Goal: Answer question/provide support: Share knowledge or assist other users

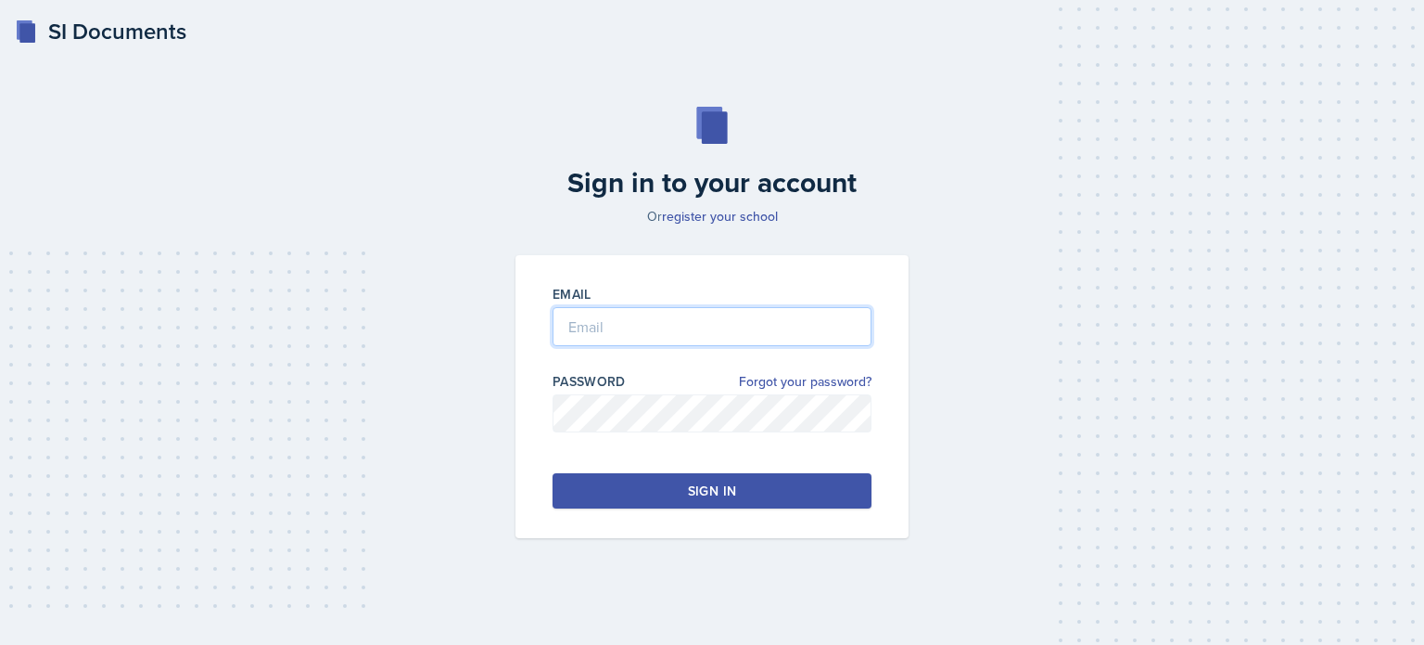
click at [726, 322] on input "email" at bounding box center [712, 326] width 319 height 39
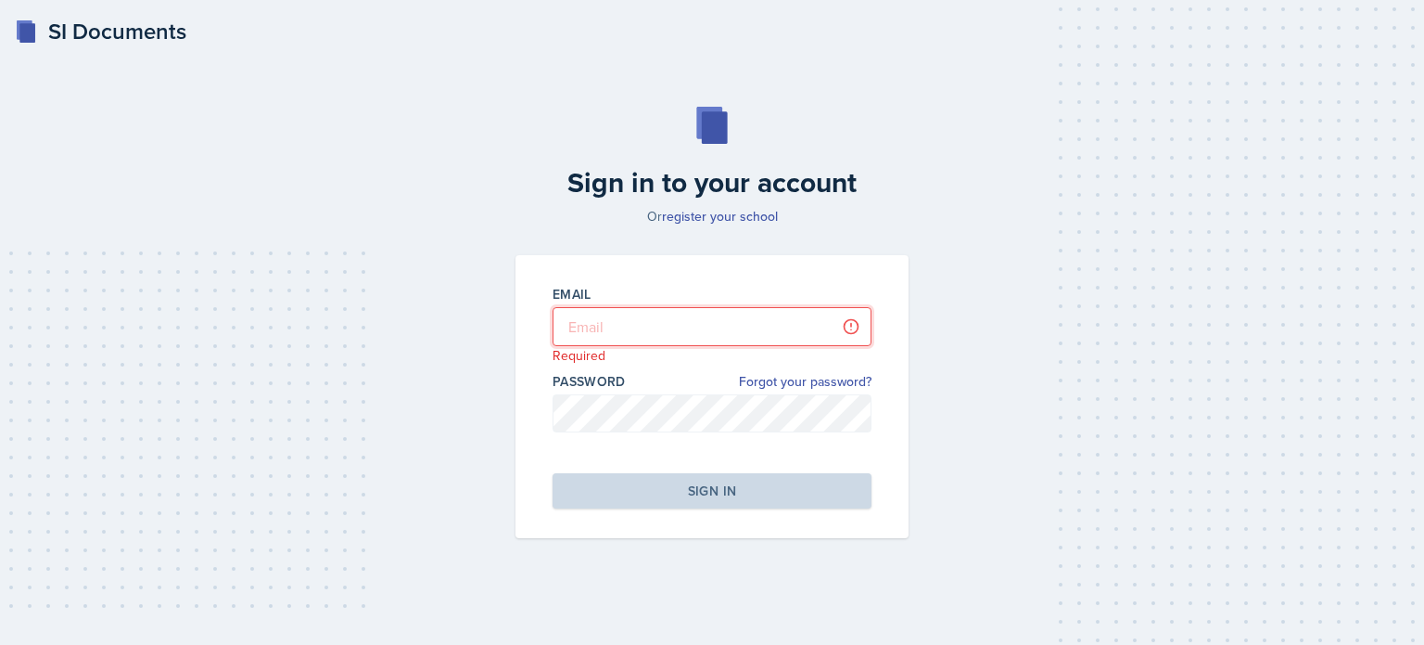
type input "mking199@students.kennesaw.edu"
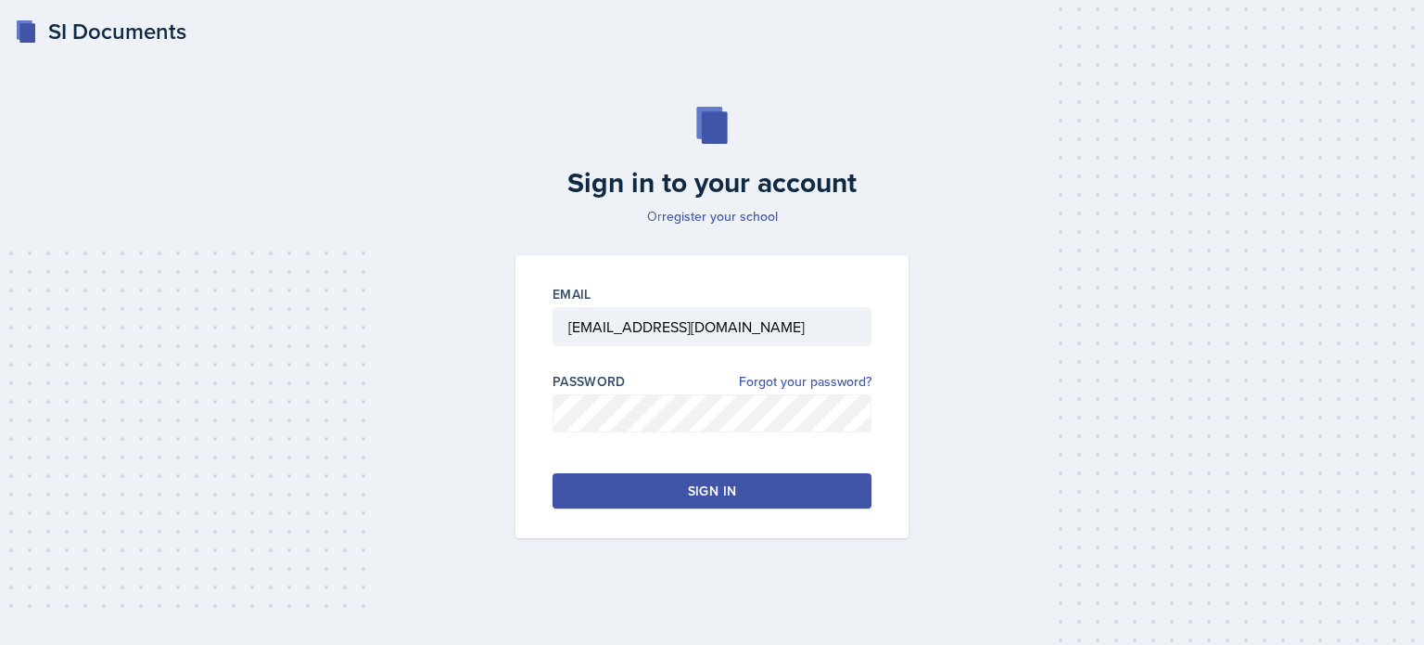
click at [684, 486] on button "Sign in" at bounding box center [712, 490] width 319 height 35
click at [698, 499] on div "Sign in" at bounding box center [712, 490] width 48 height 19
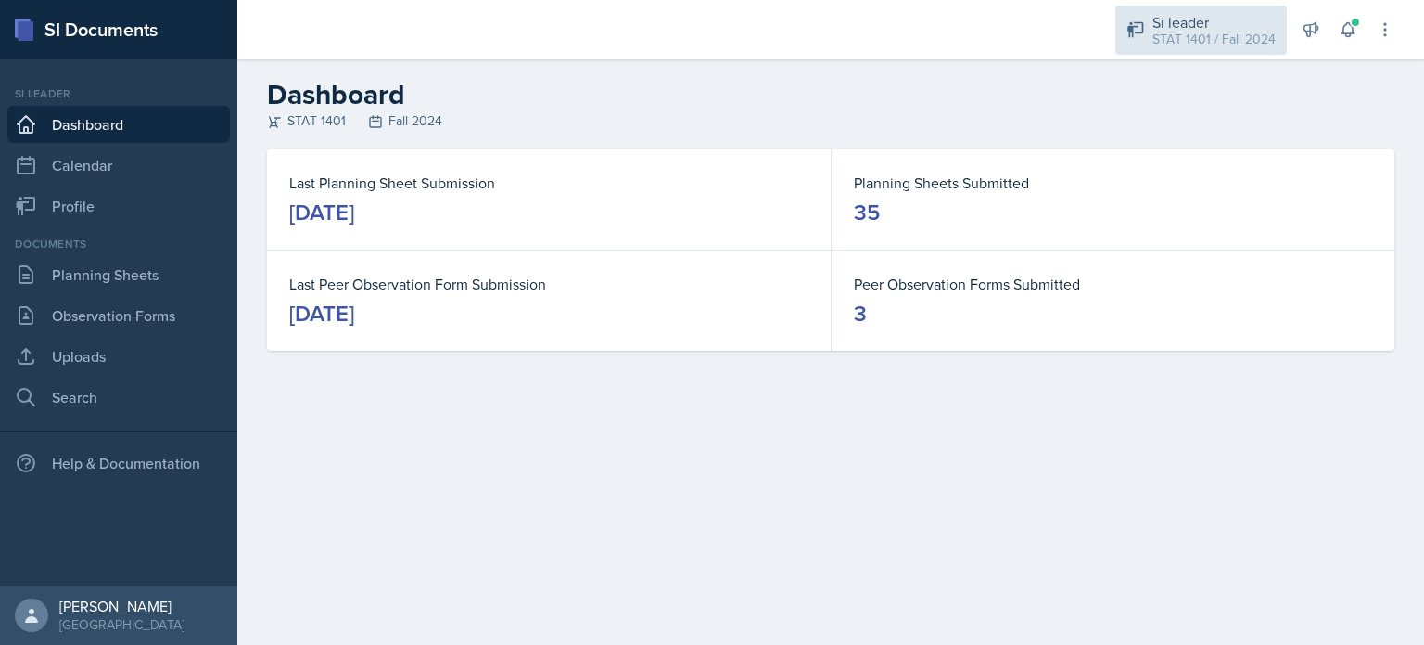
click at [1179, 26] on div "Si leader" at bounding box center [1214, 22] width 123 height 22
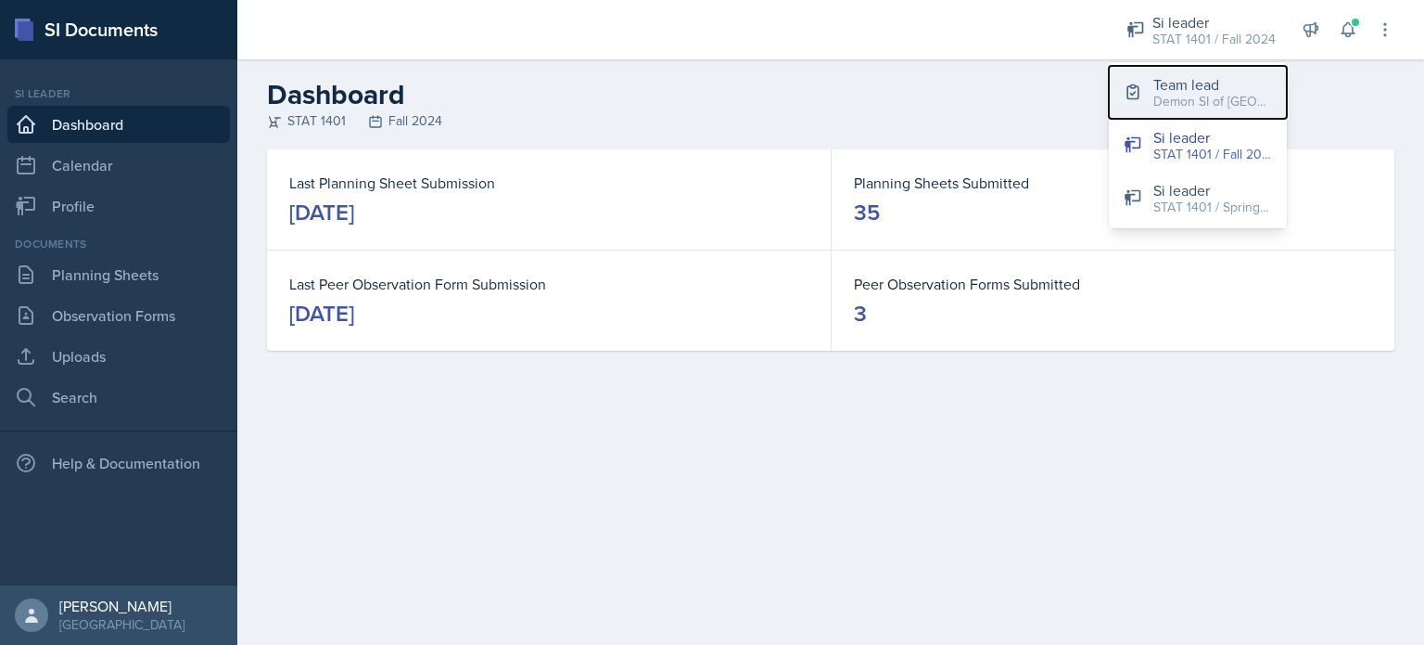
click at [1176, 95] on div "Demon SI of [GEOGRAPHIC_DATA] / Fall 2025" at bounding box center [1213, 101] width 119 height 19
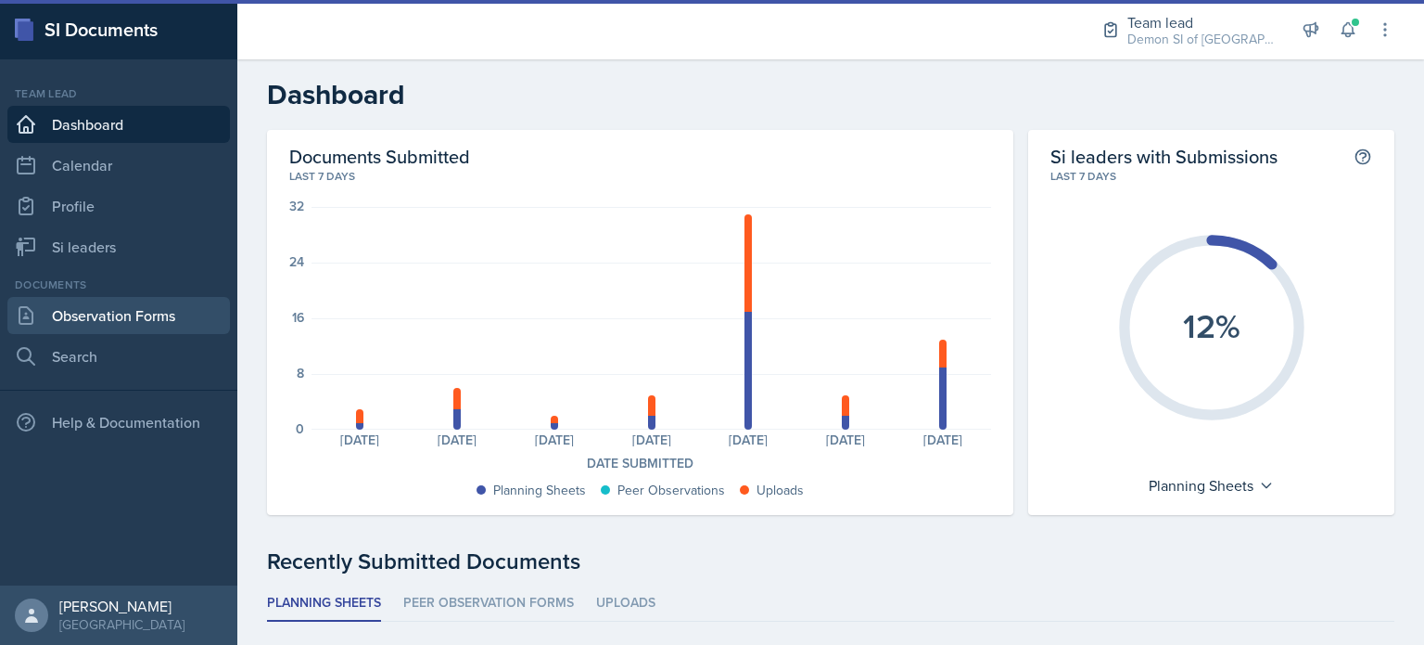
click at [144, 328] on link "Observation Forms" at bounding box center [118, 315] width 223 height 37
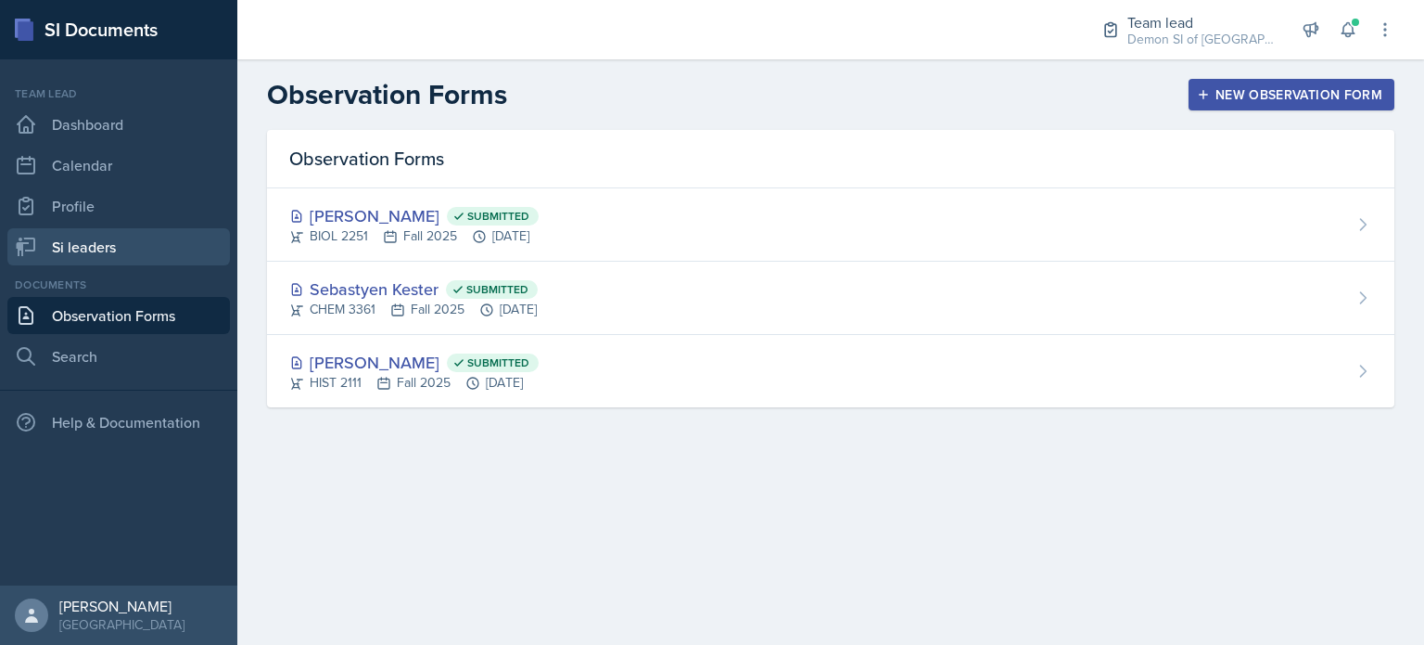
click at [113, 240] on link "Si leaders" at bounding box center [118, 246] width 223 height 37
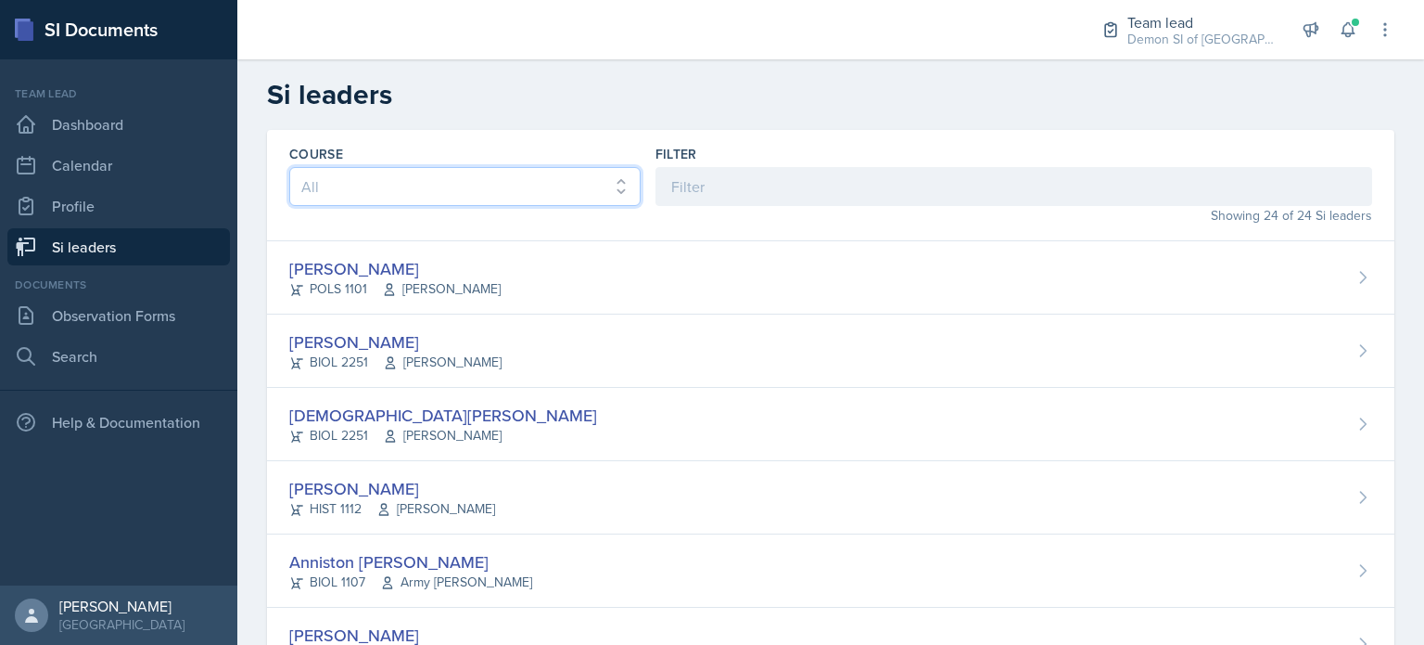
click at [524, 188] on select "All ACCT 2101 ACCT 2102 ACCT 4050 ANTH 1102 ANTH 3301 ARCH 1000 ARCH 1000 ARCH …" at bounding box center [464, 186] width 351 height 39
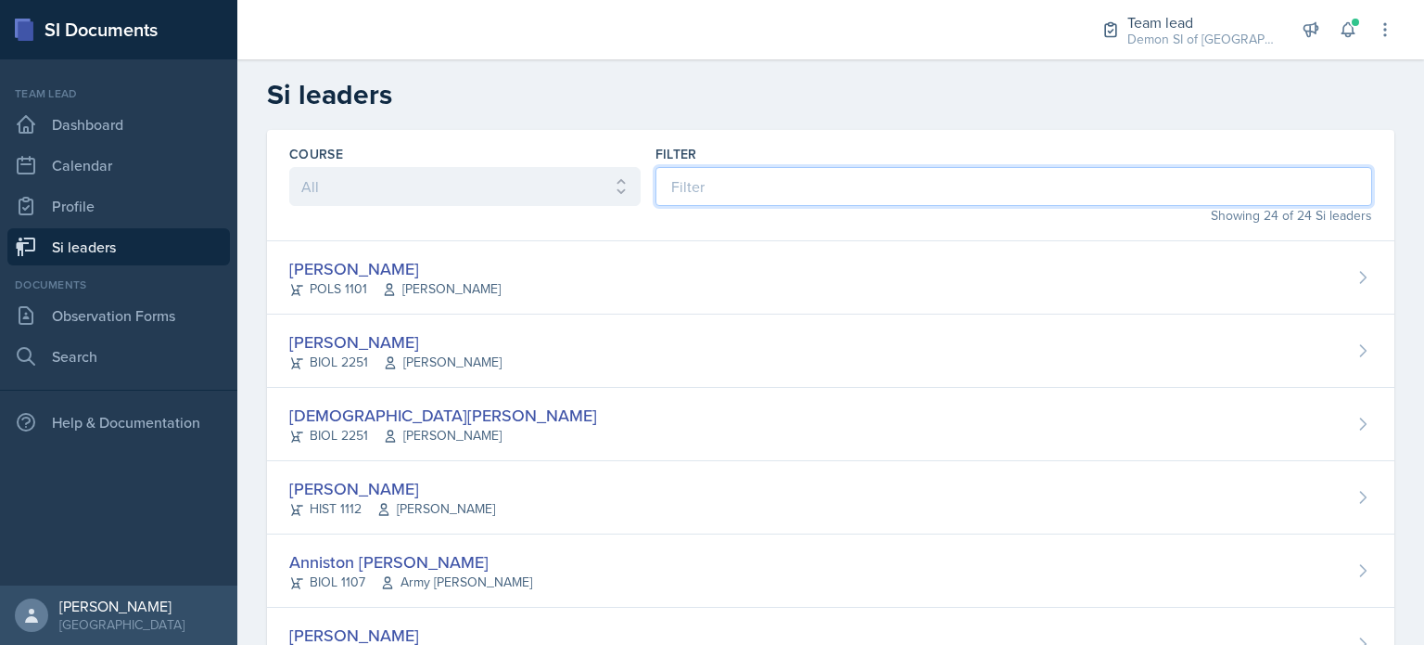
click at [703, 188] on input at bounding box center [1014, 186] width 717 height 39
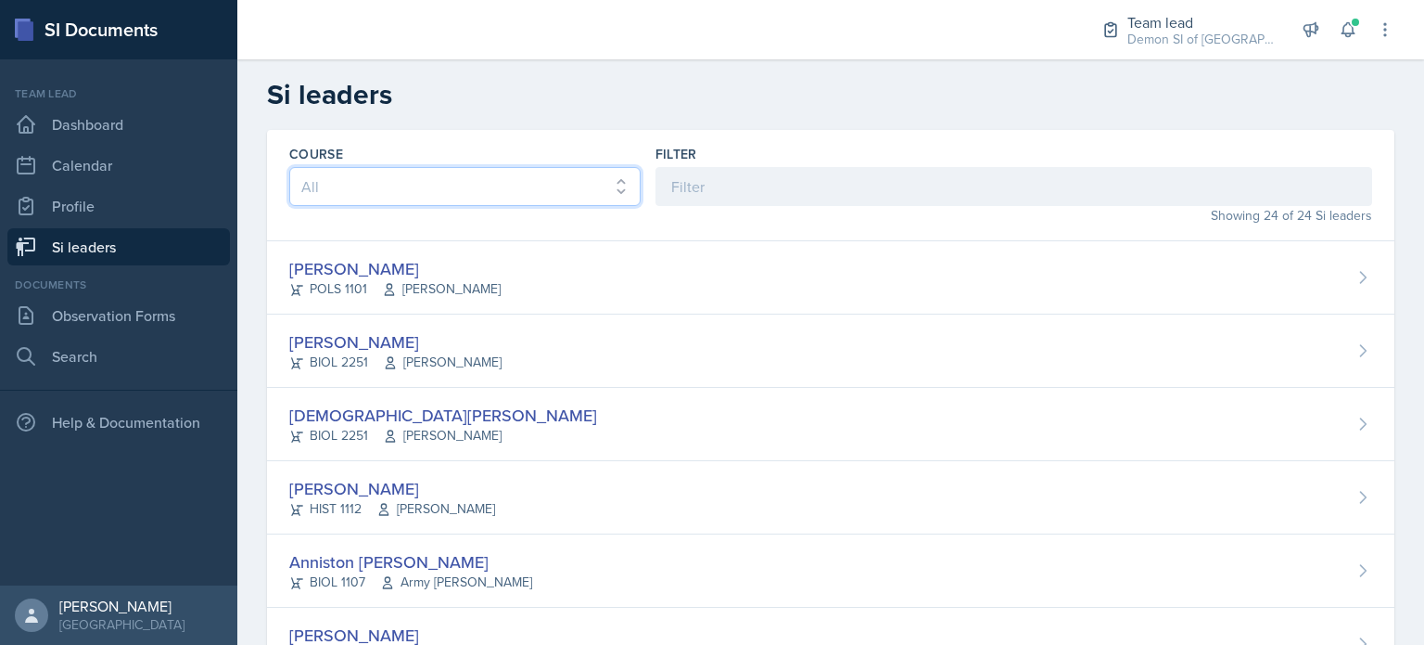
click at [560, 193] on select "All ACCT 2101 ACCT 2102 ACCT 4050 ANTH 1102 ANTH 3301 ARCH 1000 ARCH 1000 ARCH …" at bounding box center [464, 186] width 351 height 39
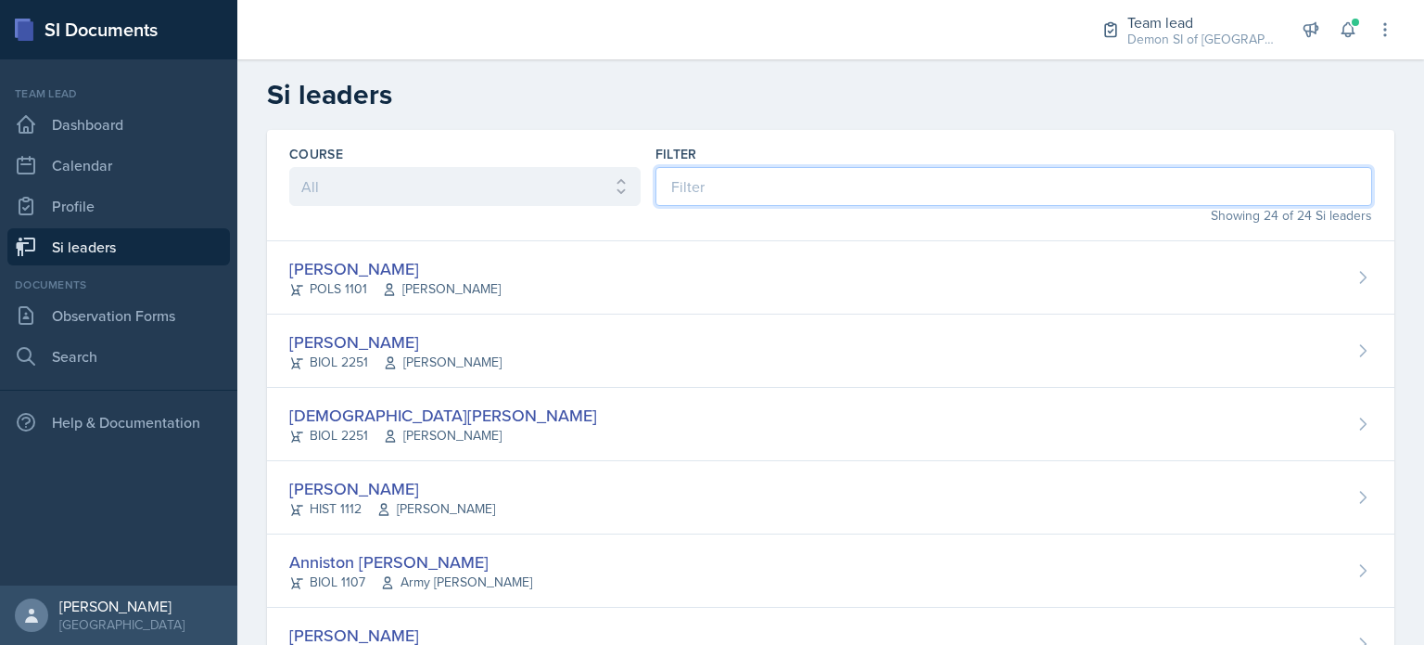
click at [681, 198] on input at bounding box center [1014, 186] width 717 height 39
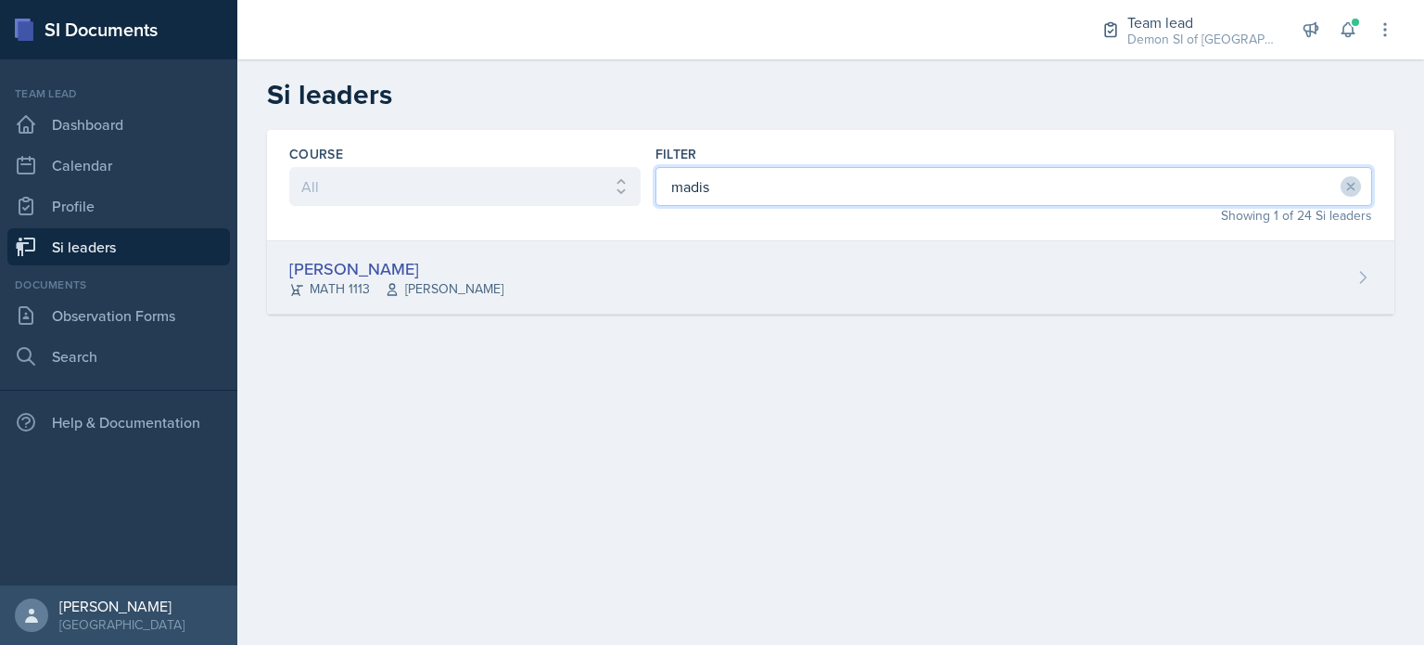
type input "madis"
click at [362, 269] on div "[PERSON_NAME]" at bounding box center [396, 268] width 214 height 25
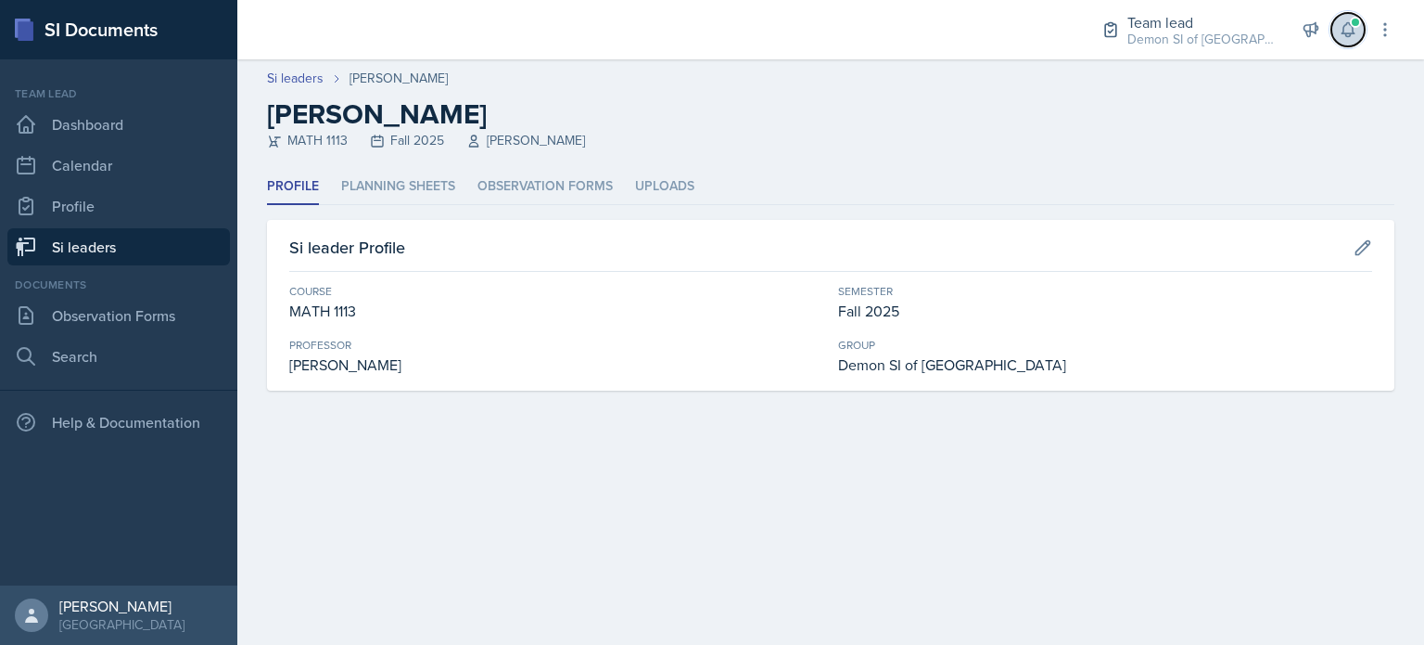
click at [1354, 39] on button at bounding box center [1348, 29] width 33 height 33
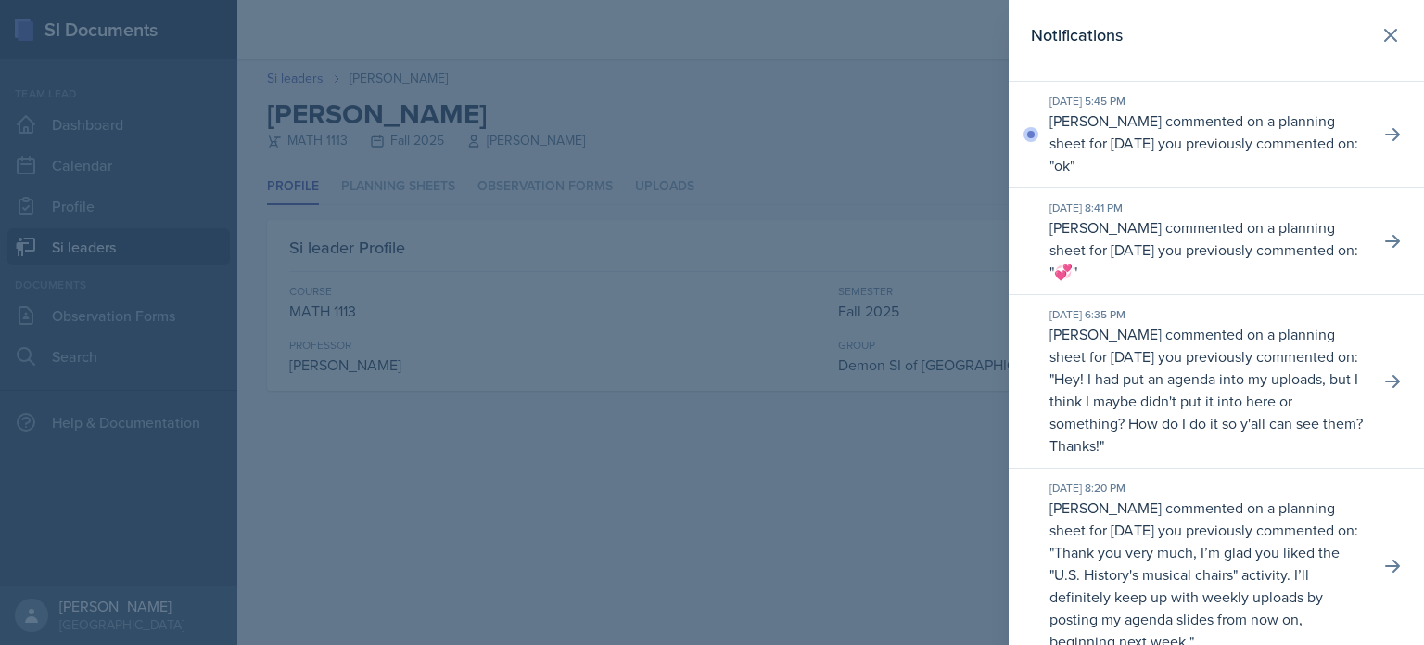
scroll to position [98, 0]
click at [1380, 38] on icon at bounding box center [1391, 35] width 22 height 22
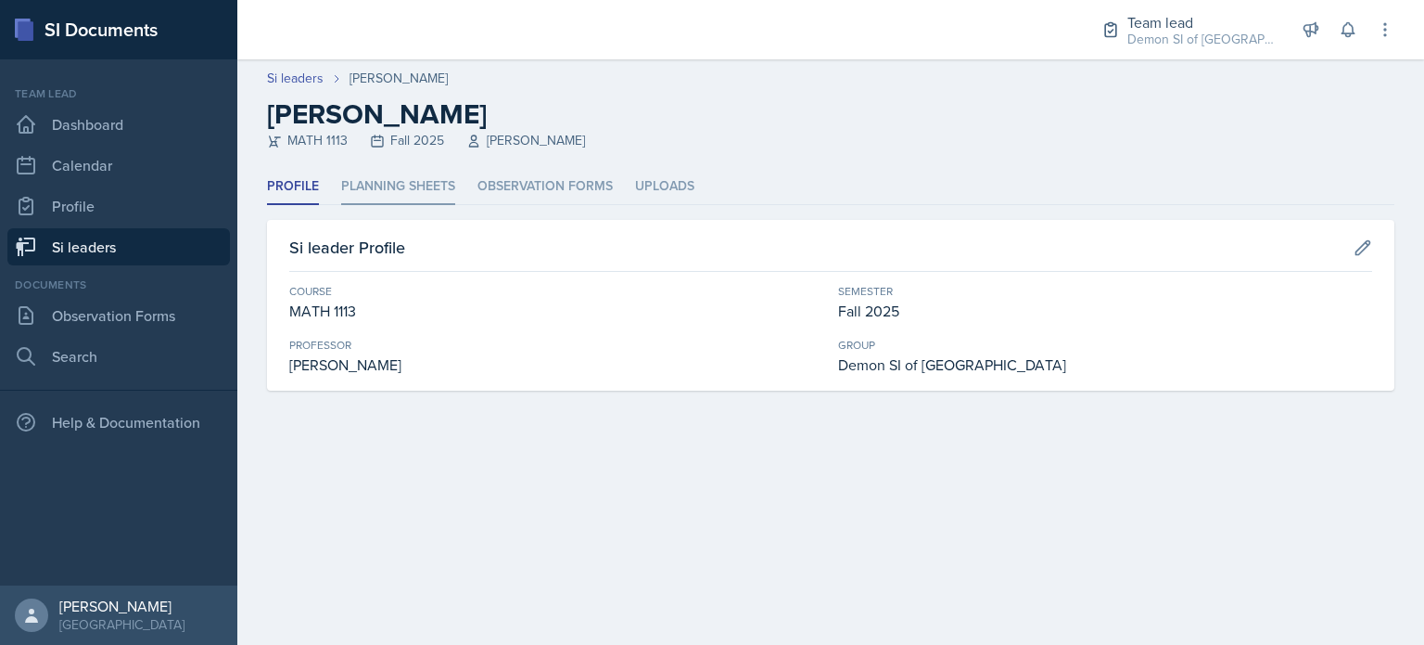
click at [356, 198] on li "Planning Sheets" at bounding box center [398, 187] width 114 height 36
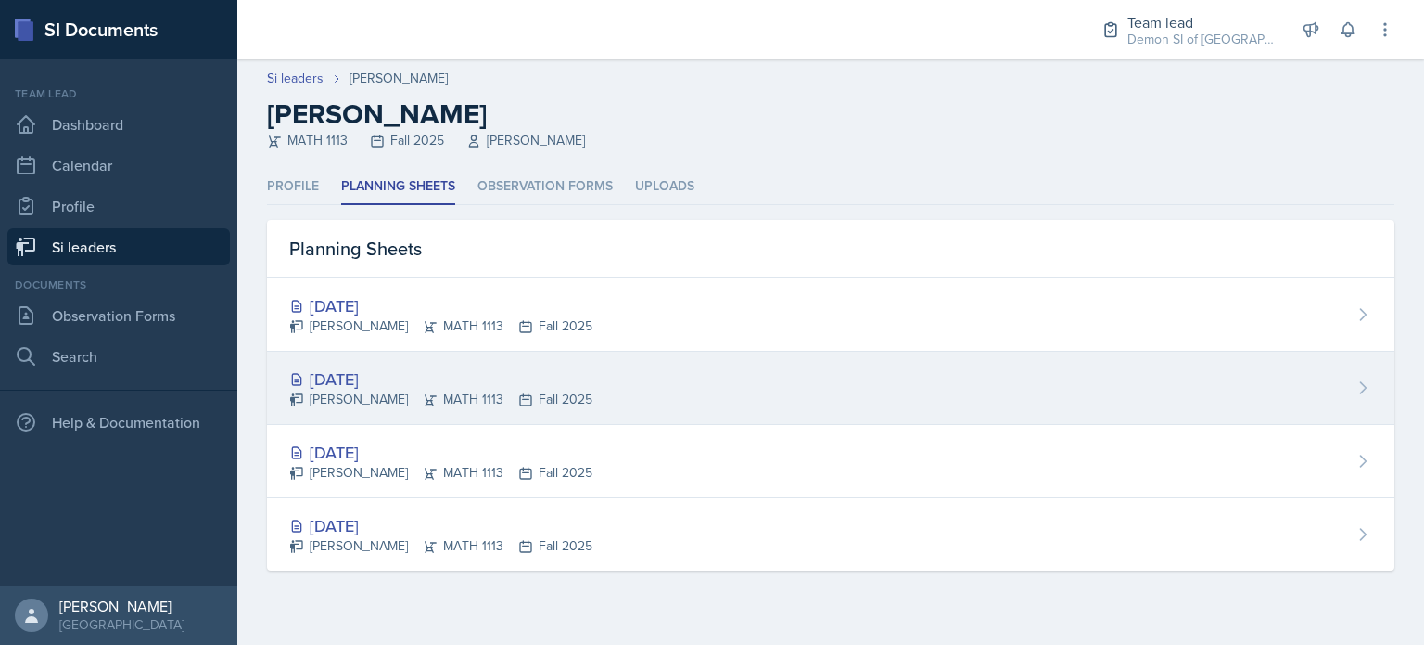
click at [367, 375] on div "[DATE]" at bounding box center [440, 378] width 303 height 25
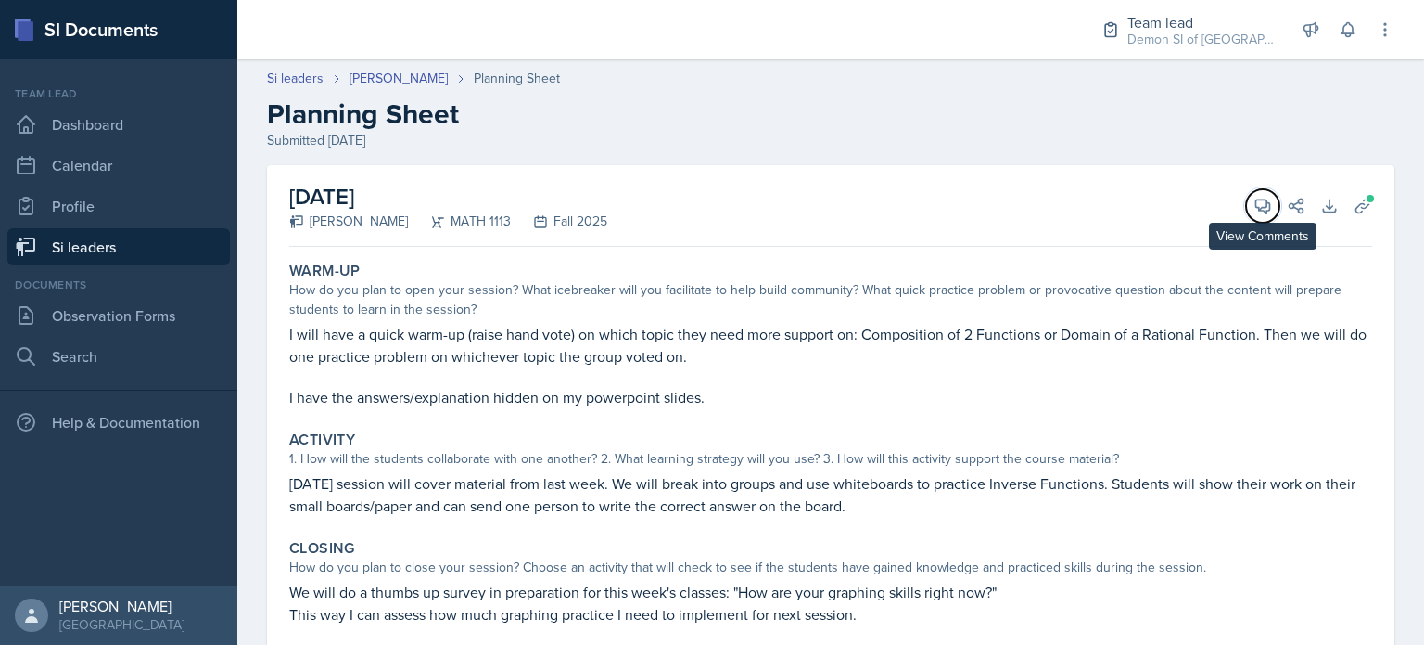
click at [1261, 215] on button "View Comments" at bounding box center [1262, 205] width 33 height 33
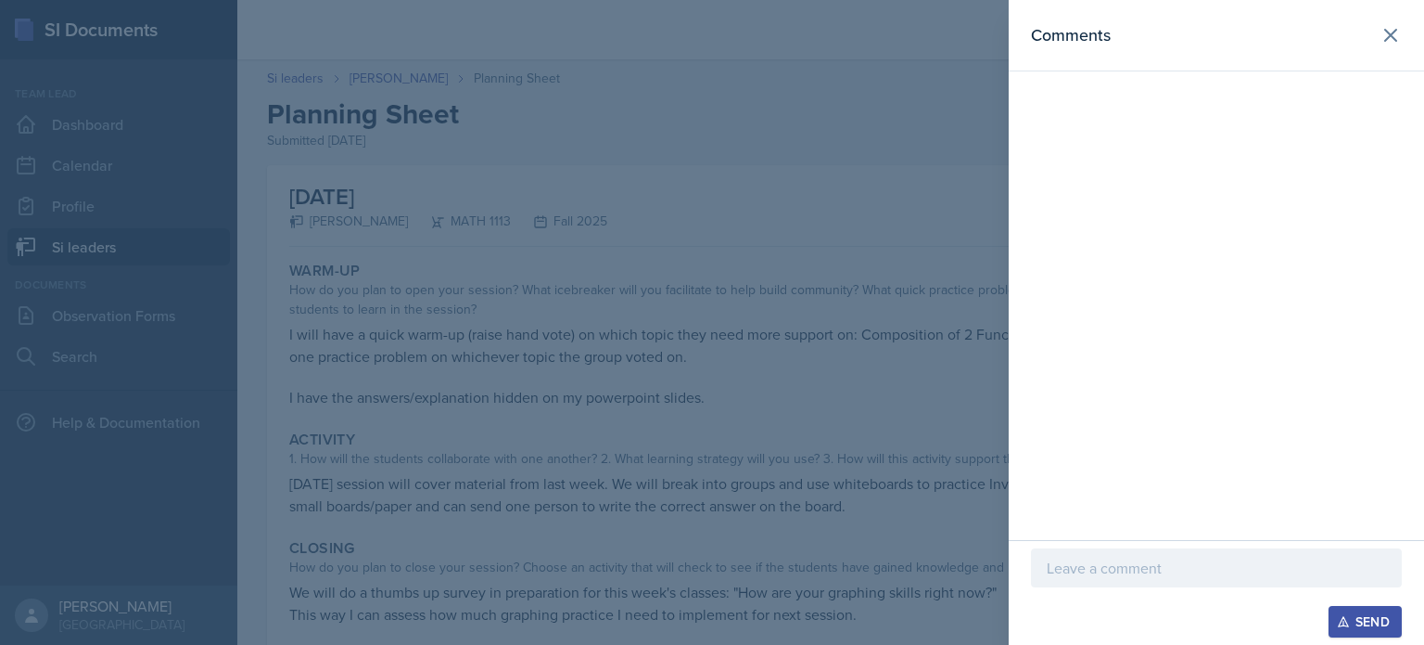
click at [1142, 569] on p at bounding box center [1216, 567] width 339 height 22
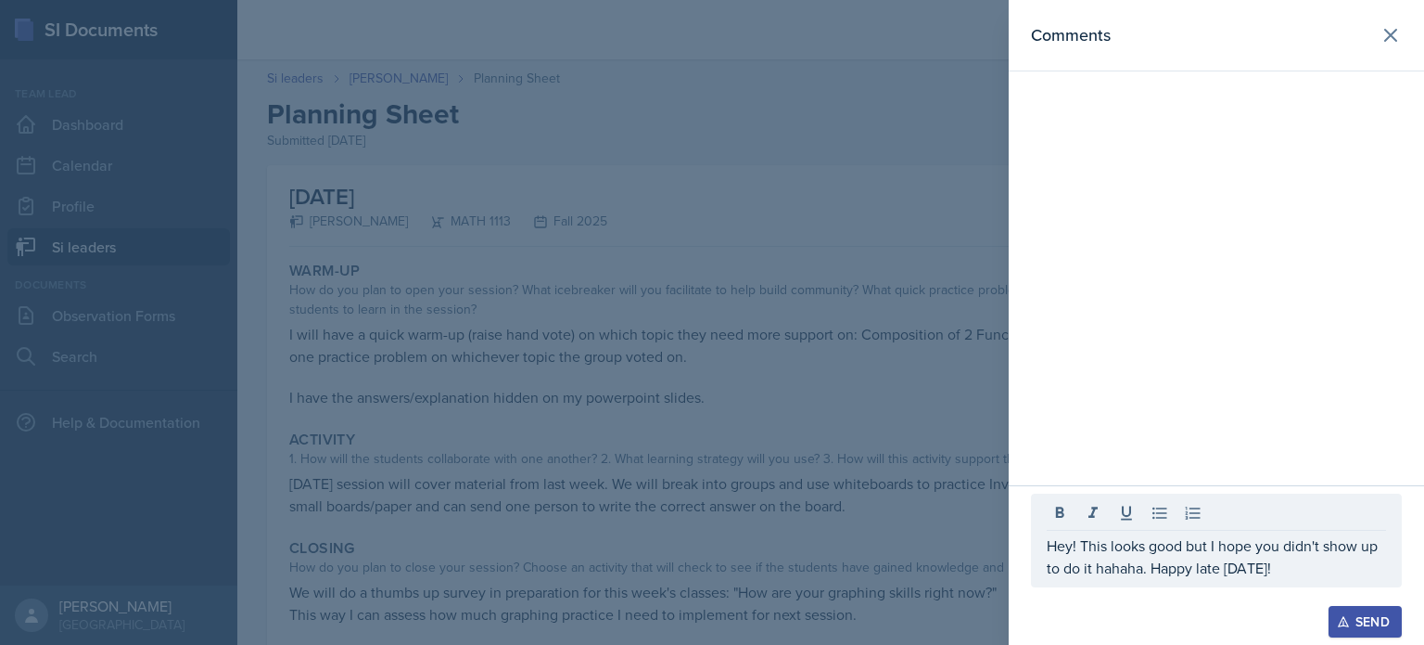
click at [1373, 626] on div "Send" at bounding box center [1365, 621] width 49 height 15
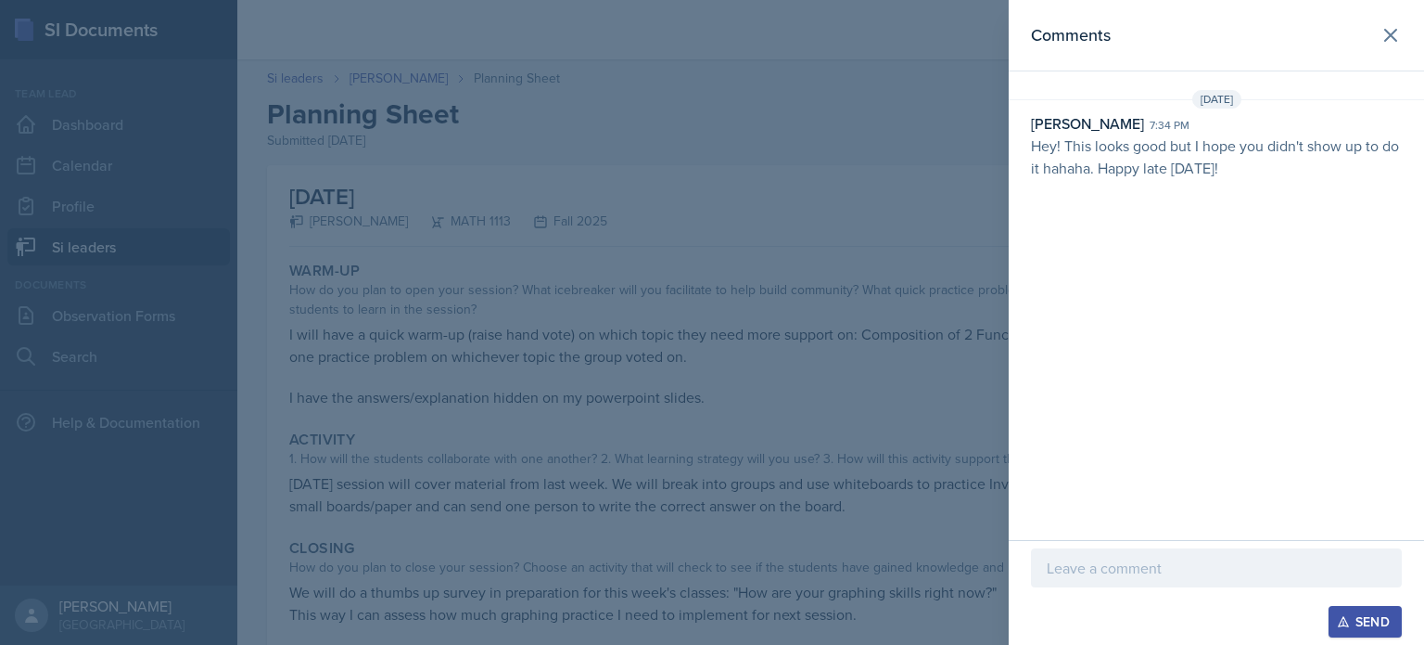
drag, startPoint x: 1247, startPoint y: 174, endPoint x: 1014, endPoint y: 150, distance: 234.9
click at [1014, 150] on div "[PERSON_NAME] 7:34 pm Hey! This looks good but I hope you didn't show up to do …" at bounding box center [1216, 145] width 415 height 67
copy p "Hey! This looks good but I hope you didn't show up to do it hahaha. Happy late …"
click at [1395, 42] on icon at bounding box center [1391, 35] width 22 height 22
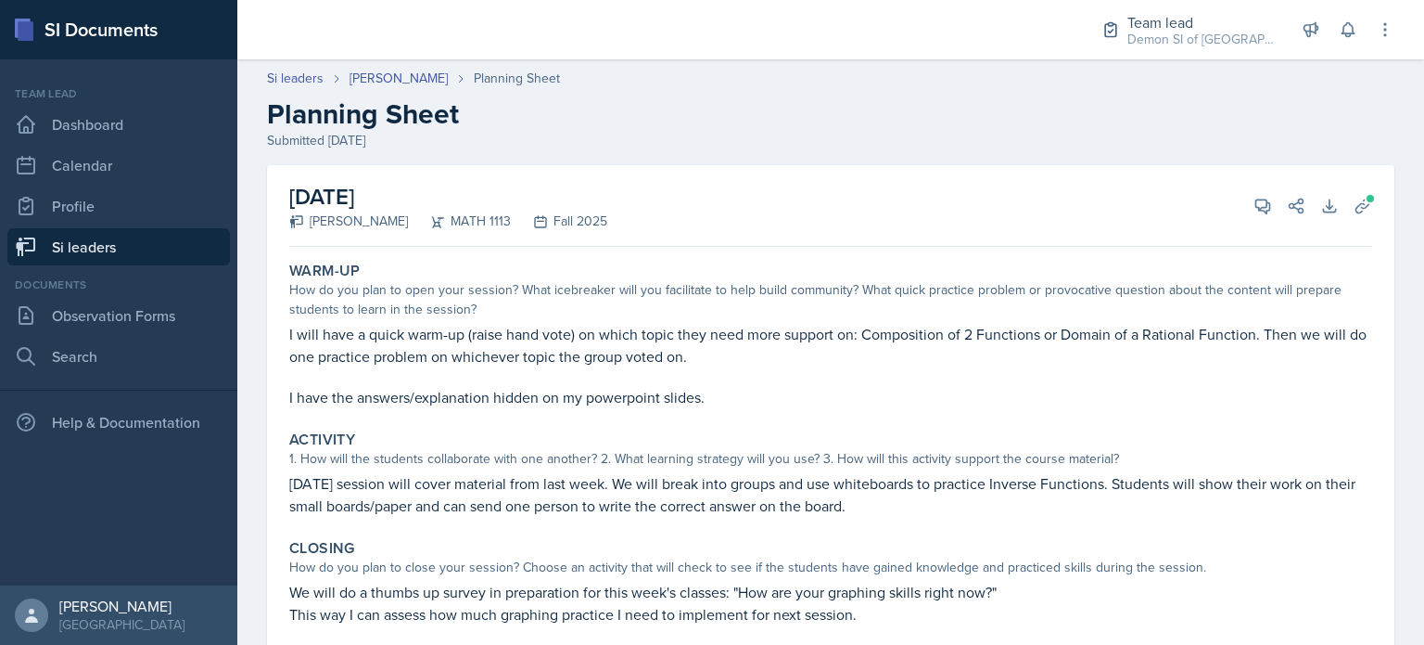
click at [130, 256] on link "Si leaders" at bounding box center [118, 246] width 223 height 37
